Goal: Task Accomplishment & Management: Complete application form

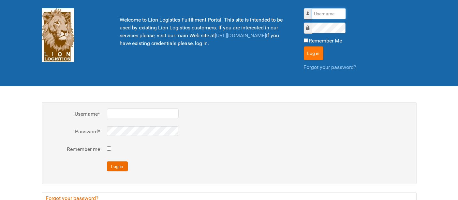
type input "al"
click at [312, 51] on button "Log in" at bounding box center [314, 53] width 20 height 14
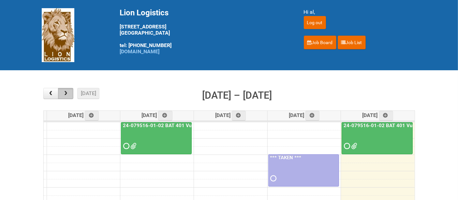
click at [65, 93] on span "button" at bounding box center [66, 93] width 6 height 5
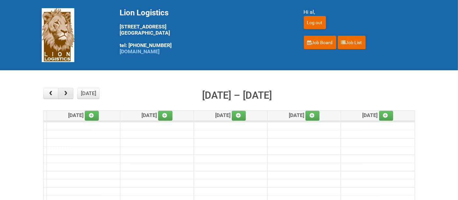
click at [65, 93] on span "button" at bounding box center [66, 93] width 6 height 5
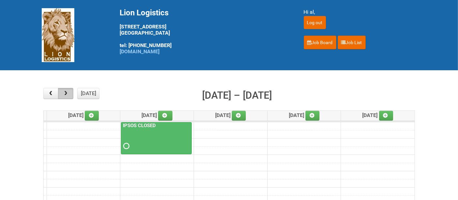
click at [65, 93] on span "button" at bounding box center [66, 93] width 6 height 5
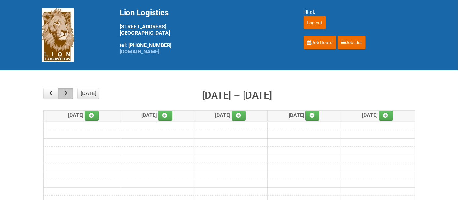
click at [65, 93] on span "button" at bounding box center [66, 93] width 6 height 5
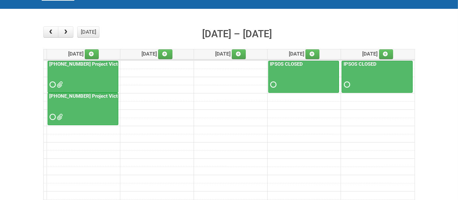
scroll to position [72, 0]
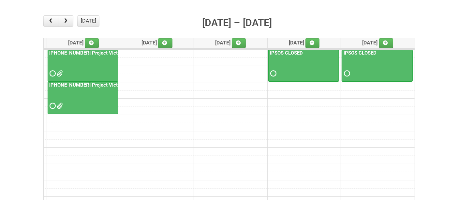
click at [95, 108] on div at bounding box center [82, 99] width 69 height 21
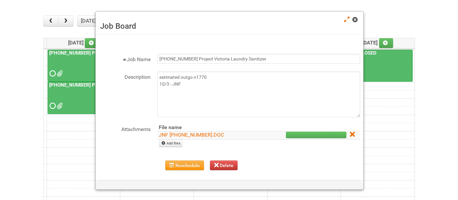
click at [353, 18] on span at bounding box center [355, 19] width 5 height 5
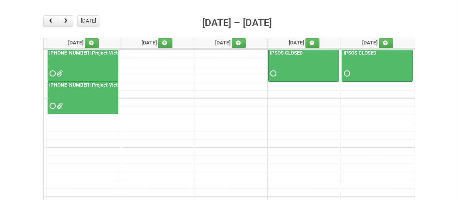
click at [82, 64] on div at bounding box center [82, 67] width 69 height 21
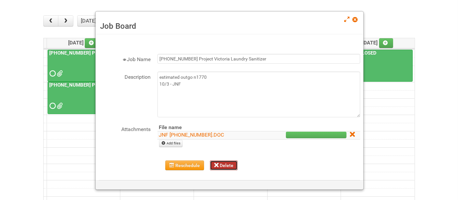
click at [223, 166] on button "Delete" at bounding box center [224, 165] width 28 height 10
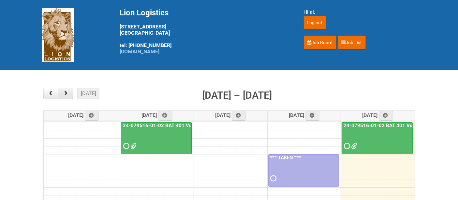
click at [72, 92] on button "button" at bounding box center [65, 93] width 15 height 11
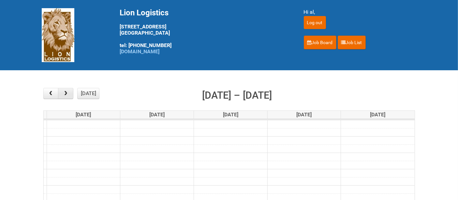
click at [72, 92] on button "button" at bounding box center [65, 93] width 15 height 11
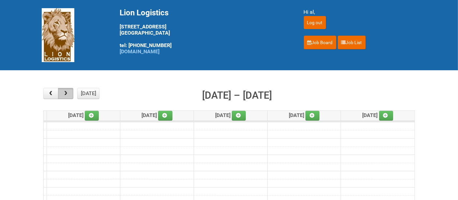
click at [72, 92] on button "button" at bounding box center [65, 93] width 15 height 11
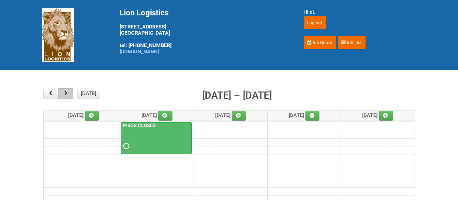
click at [72, 91] on button "button" at bounding box center [65, 93] width 15 height 11
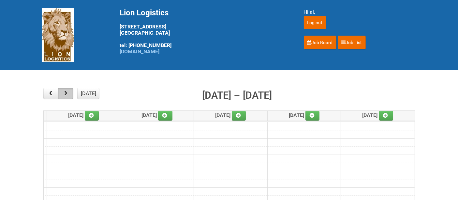
click at [72, 91] on button "button" at bounding box center [65, 93] width 15 height 11
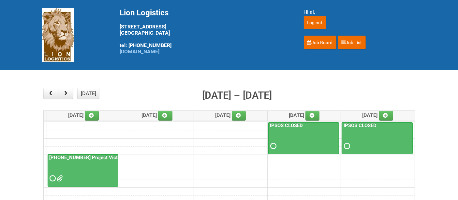
click at [90, 164] on div at bounding box center [82, 172] width 69 height 21
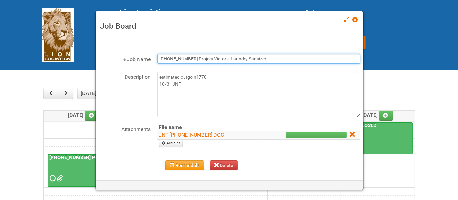
drag, startPoint x: 275, startPoint y: 60, endPoint x: 88, endPoint y: 73, distance: 186.6
click at [88, 73] on body "Lion Logistics 1001 Bryn Mawr Ave Bensenville, IL 60106 tel: 888-346-5466 www.l…" at bounding box center [229, 198] width 458 height 397
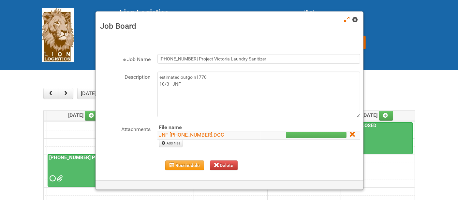
click at [356, 20] on span at bounding box center [355, 19] width 5 height 5
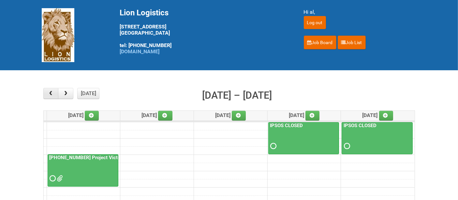
click at [49, 93] on span "button" at bounding box center [51, 93] width 6 height 5
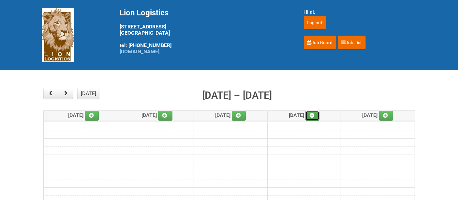
click at [314, 115] on icon at bounding box center [312, 115] width 5 height 5
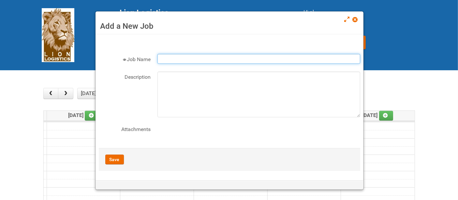
click at [163, 63] on input "Job Name" at bounding box center [258, 59] width 203 height 10
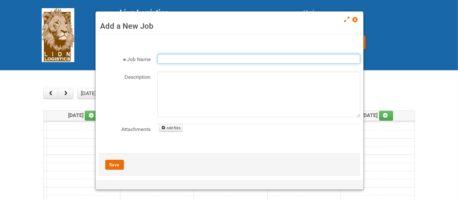
paste input "[PHONE_NUMBER] Project Victoria Laundry Sanitizer"
type input "[PHONE_NUMBER] Project Victoria Laundry Sanitizer - labeling day"
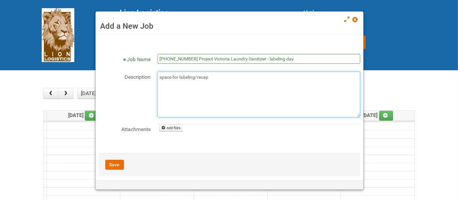
drag, startPoint x: 198, startPoint y: 80, endPoint x: 209, endPoint y: 79, distance: 10.8
click at [209, 79] on textarea "space for labeling/recap" at bounding box center [258, 94] width 203 height 46
type textarea "space for labeling/changing cap"
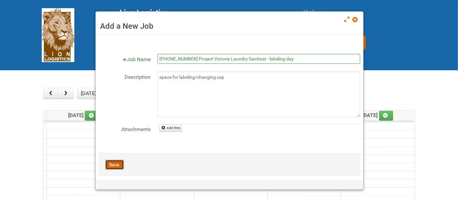
click at [115, 161] on button "Save" at bounding box center [114, 164] width 19 height 10
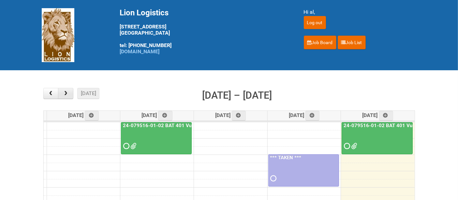
click at [67, 95] on span "button" at bounding box center [66, 93] width 6 height 5
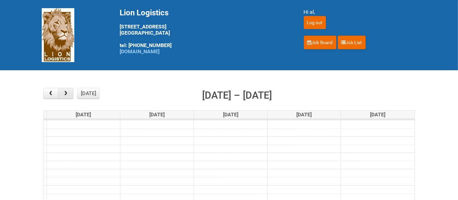
click at [67, 95] on span "button" at bounding box center [66, 93] width 6 height 5
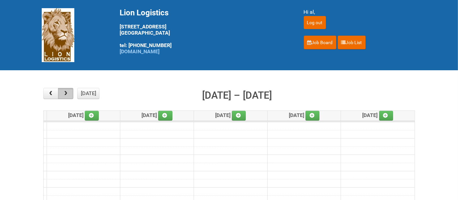
click at [67, 95] on span "button" at bounding box center [66, 93] width 6 height 5
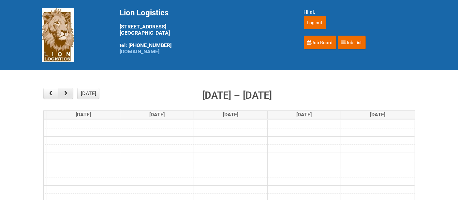
click at [67, 95] on span "button" at bounding box center [66, 93] width 6 height 5
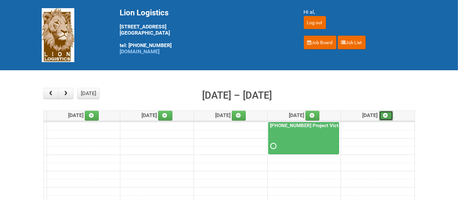
click at [388, 116] on icon at bounding box center [385, 115] width 5 height 5
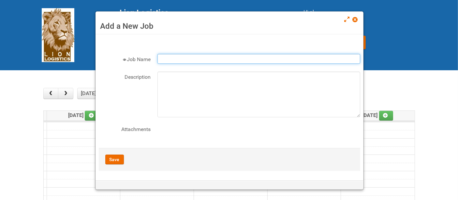
click at [235, 59] on input "Job Name" at bounding box center [258, 59] width 203 height 10
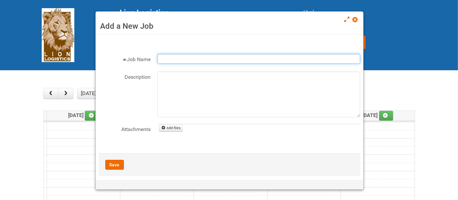
paste input "[PHONE_NUMBER] Project Victoria Laundry Sanitizer"
type input "[PHONE_NUMBER] Project Victoria Laundry Sanitizer - labeling day"
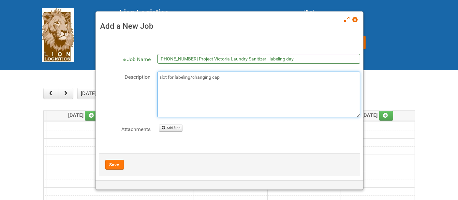
type textarea "slot for labeling/changing cap"
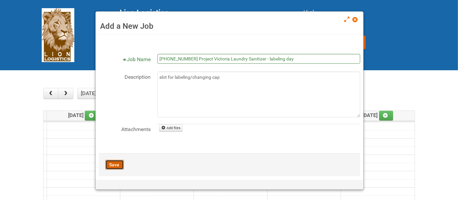
click at [112, 163] on button "Save" at bounding box center [114, 164] width 19 height 10
